Goal: Task Accomplishment & Management: Use online tool/utility

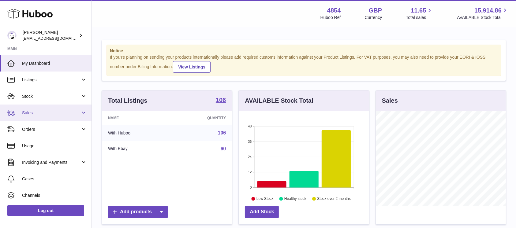
click at [67, 110] on span "Sales" at bounding box center [51, 113] width 58 height 6
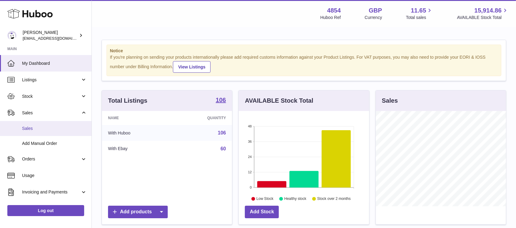
click at [54, 132] on link "Sales" at bounding box center [46, 128] width 92 height 15
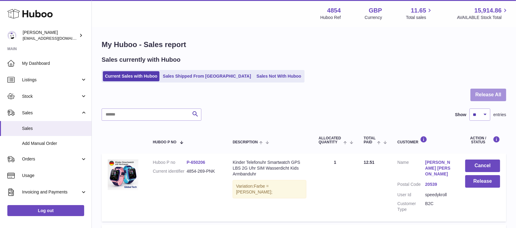
click at [477, 91] on button "Release All" at bounding box center [489, 95] width 36 height 13
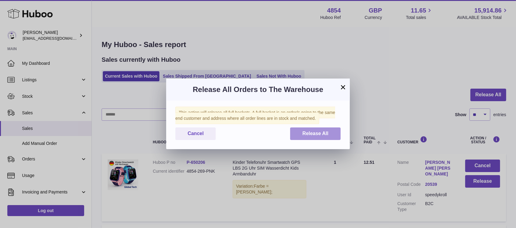
click at [322, 133] on span "Release All" at bounding box center [316, 133] width 26 height 5
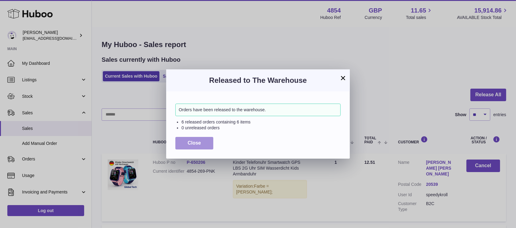
click at [196, 142] on span "Close" at bounding box center [194, 143] width 13 height 5
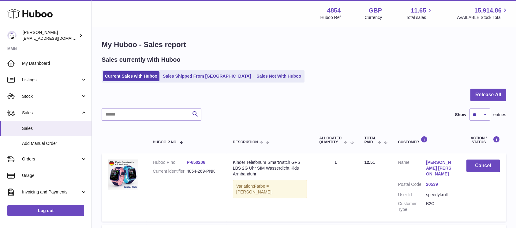
click at [236, 69] on div "Sales currently with Huboo Current Sales with Huboo Sales Shipped From Huboo Sa…" at bounding box center [304, 69] width 405 height 27
click at [254, 73] on link "Sales Not With Huboo" at bounding box center [278, 76] width 49 height 10
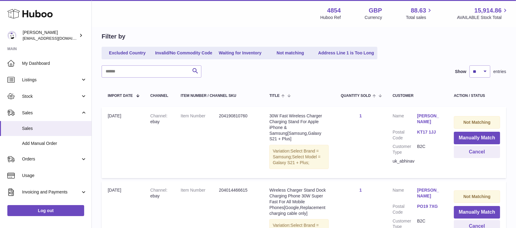
scroll to position [56, 0]
click at [465, 137] on button "Manually Match" at bounding box center [477, 138] width 46 height 13
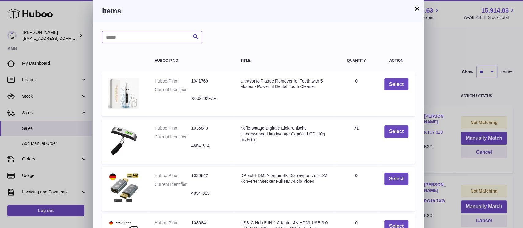
click at [157, 40] on input "text" at bounding box center [152, 37] width 100 height 12
type input "*****"
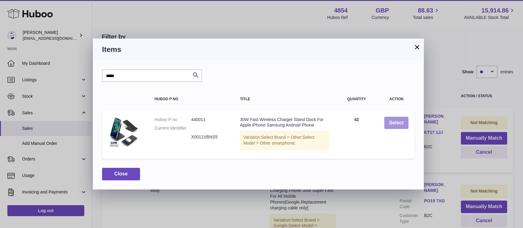
click at [400, 125] on button "Select" at bounding box center [396, 123] width 24 height 13
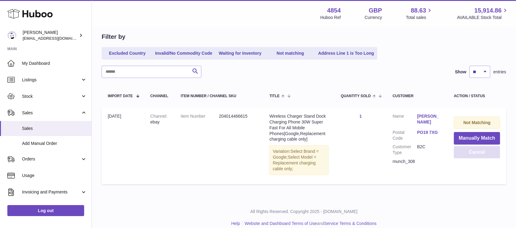
click at [473, 151] on button "Cancel" at bounding box center [477, 152] width 46 height 13
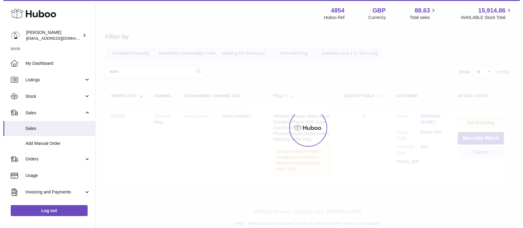
scroll to position [0, 0]
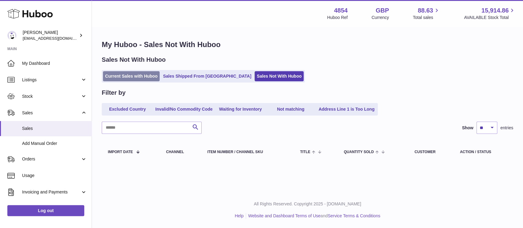
click at [157, 77] on link "Current Sales with Huboo" at bounding box center [131, 76] width 57 height 10
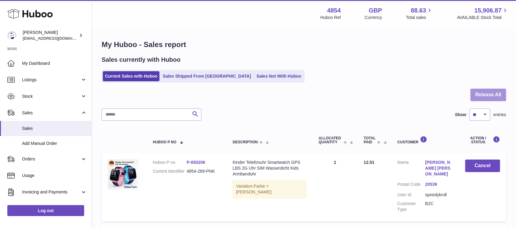
click at [474, 95] on button "Release All" at bounding box center [489, 95] width 36 height 13
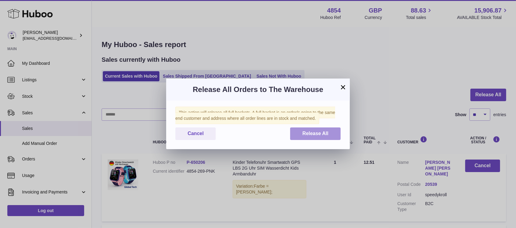
click at [321, 137] on button "Release All" at bounding box center [315, 134] width 51 height 13
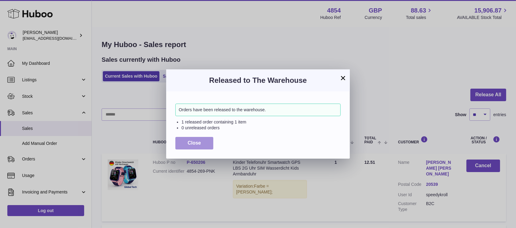
click at [199, 143] on span "Close" at bounding box center [194, 143] width 13 height 5
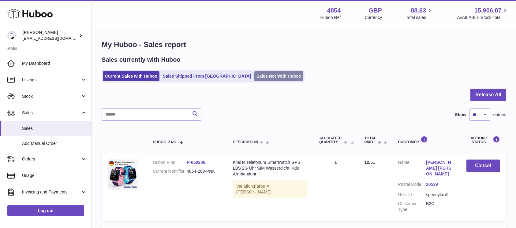
click at [254, 76] on link "Sales Not With Huboo" at bounding box center [278, 76] width 49 height 10
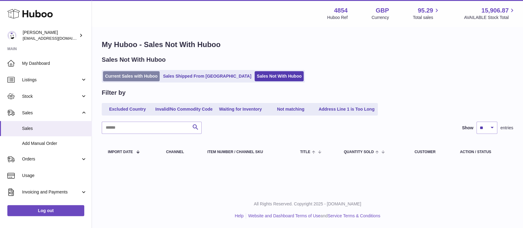
click at [121, 73] on link "Current Sales with Huboo" at bounding box center [131, 76] width 57 height 10
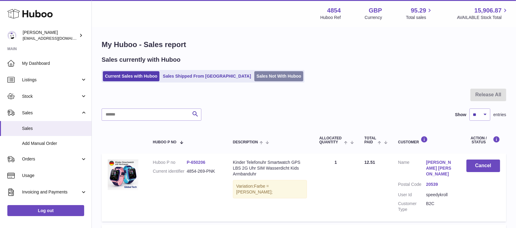
click at [254, 78] on link "Sales Not With Huboo" at bounding box center [278, 76] width 49 height 10
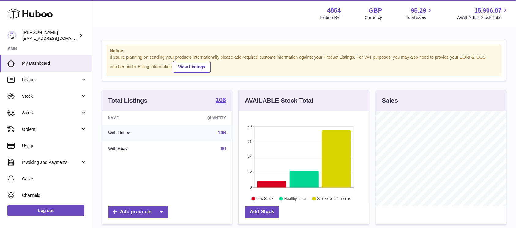
scroll to position [96, 130]
click at [47, 108] on link "Sales" at bounding box center [46, 113] width 92 height 17
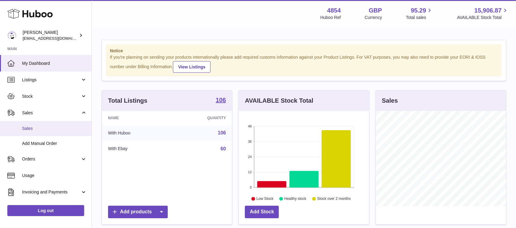
click at [47, 125] on link "Sales" at bounding box center [46, 128] width 92 height 15
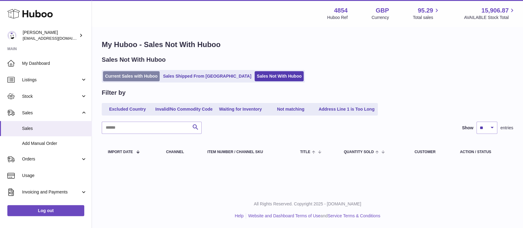
click at [132, 77] on link "Current Sales with Huboo" at bounding box center [131, 76] width 57 height 10
